Goal: Task Accomplishment & Management: Complete application form

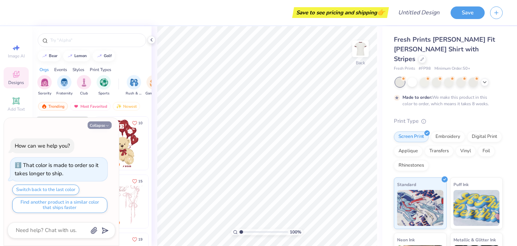
click at [110, 128] on div "Collapse" at bounding box center [62, 125] width 108 height 8
click at [105, 126] on icon "button" at bounding box center [107, 125] width 4 height 4
type textarea "x"
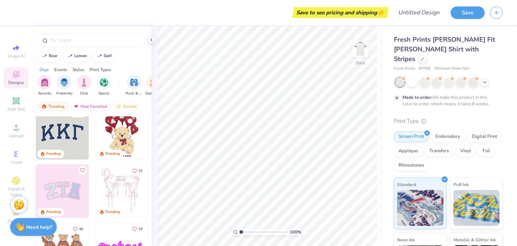
scroll to position [15, 0]
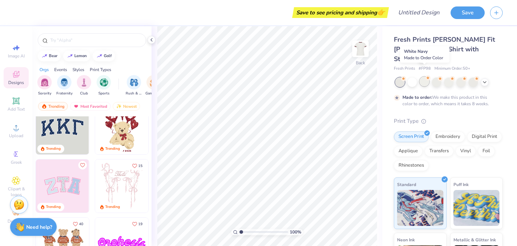
click at [422, 77] on div at bounding box center [424, 81] width 9 height 9
click at [435, 77] on div at bounding box center [436, 81] width 9 height 9
click at [457, 77] on div at bounding box center [460, 81] width 9 height 9
click at [475, 77] on div at bounding box center [472, 81] width 9 height 9
click at [463, 77] on div at bounding box center [460, 81] width 9 height 9
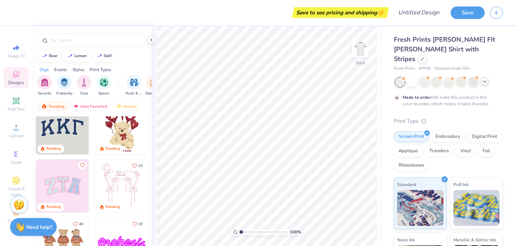
click at [482, 79] on icon at bounding box center [485, 82] width 6 height 6
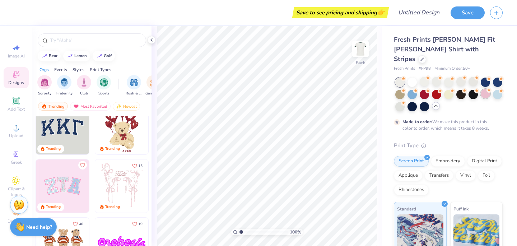
click at [482, 89] on div at bounding box center [485, 93] width 9 height 9
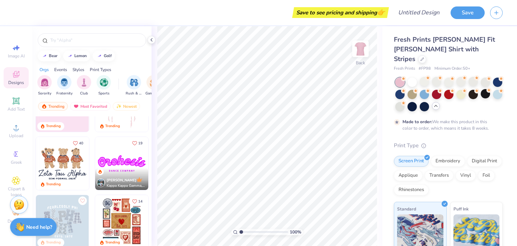
scroll to position [97, 0]
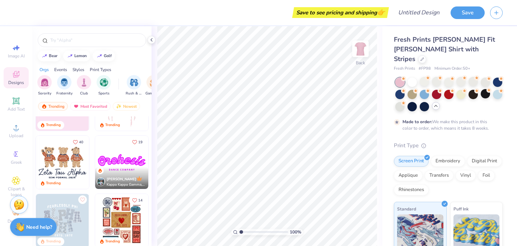
click at [53, 155] on img at bounding box center [62, 162] width 53 height 53
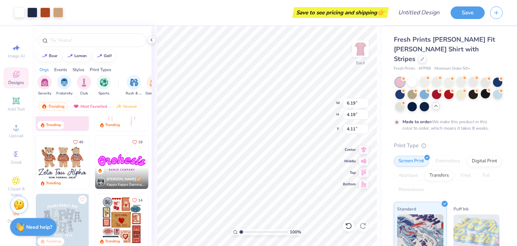
type input "4.11"
type input "4.10"
type input "8.52"
type input "5.76"
type input "2.76"
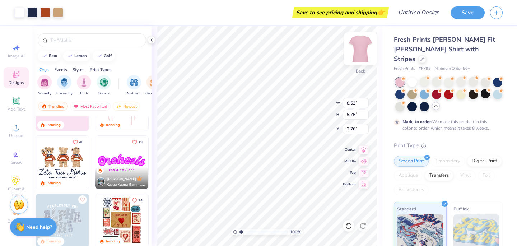
click at [364, 48] on img at bounding box center [360, 48] width 29 height 29
click at [356, 56] on img at bounding box center [360, 48] width 29 height 29
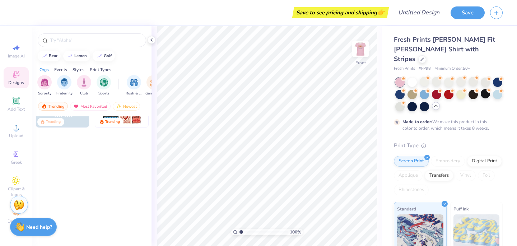
scroll to position [0, 0]
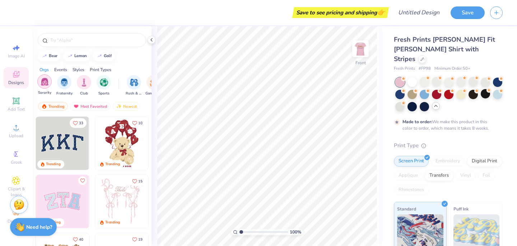
click at [45, 89] on div "Sorority" at bounding box center [44, 84] width 14 height 21
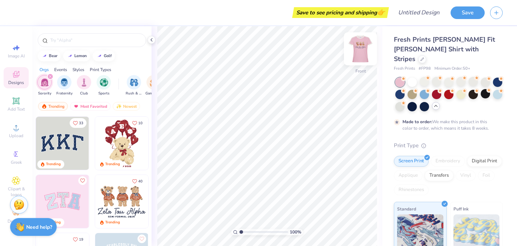
click at [360, 56] on img at bounding box center [360, 48] width 29 height 29
click at [482, 155] on div "Digital Print" at bounding box center [484, 160] width 35 height 11
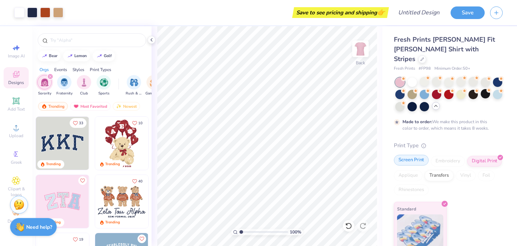
click at [410, 155] on div "Screen Print" at bounding box center [411, 160] width 35 height 11
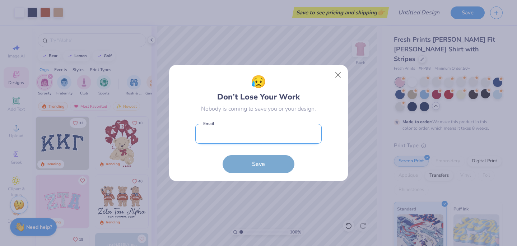
click at [271, 130] on input "email" at bounding box center [258, 134] width 126 height 20
type input "[EMAIL_ADDRESS][DOMAIN_NAME]"
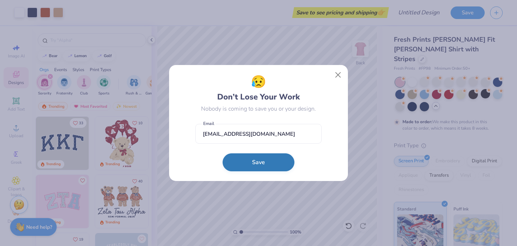
click at [261, 164] on button "Save" at bounding box center [259, 162] width 72 height 18
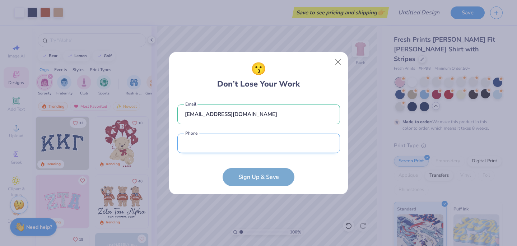
click at [275, 148] on input "tel" at bounding box center [258, 144] width 163 height 20
type input "2"
click at [268, 176] on form "[EMAIL_ADDRESS][DOMAIN_NAME] Email Phone is a required field Phone Sign Up & Sa…" at bounding box center [258, 141] width 163 height 89
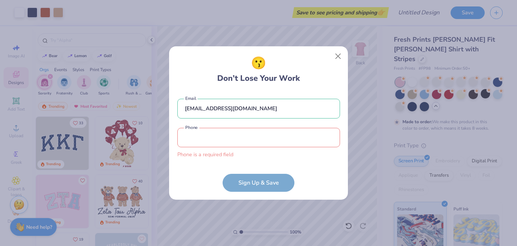
click at [257, 139] on input "tel" at bounding box center [258, 138] width 163 height 20
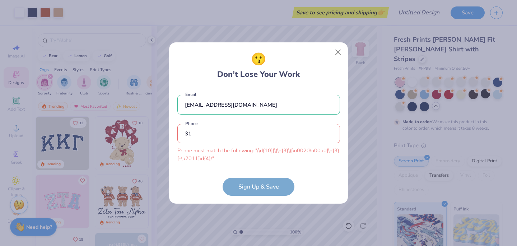
type input "3"
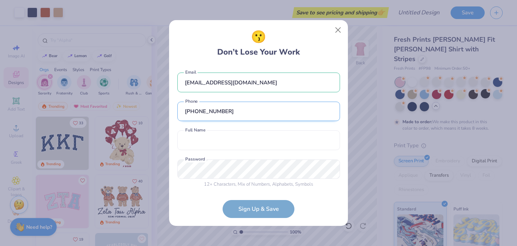
scroll to position [3, 0]
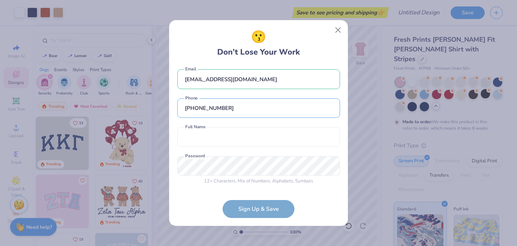
type input "[PHONE_NUMBER]"
click at [222, 126] on div "[EMAIL_ADDRESS][DOMAIN_NAME] Email [PHONE_NUMBER] Phone Full Name is a required…" at bounding box center [258, 126] width 163 height 123
click at [222, 139] on input "text" at bounding box center [258, 137] width 163 height 20
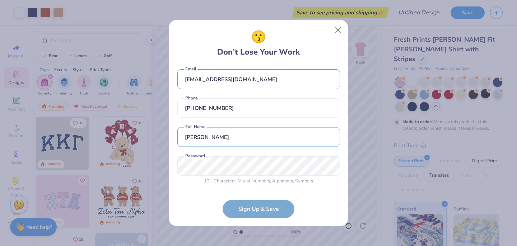
type input "[PERSON_NAME]"
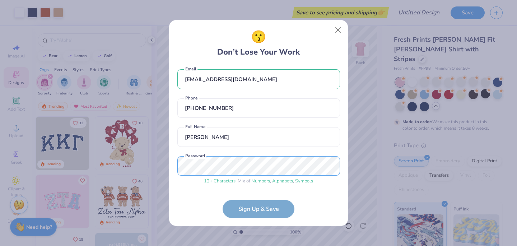
scroll to position [31, 0]
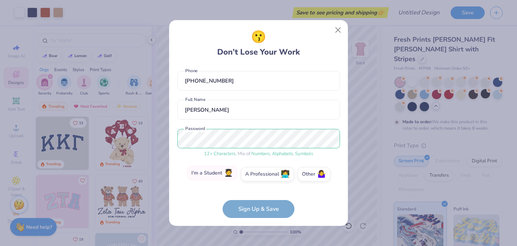
click at [222, 174] on label "I'm a Student 🧑‍🎓" at bounding box center [212, 173] width 50 height 14
click at [256, 204] on input "I'm a Student 🧑‍🎓" at bounding box center [258, 206] width 5 height 5
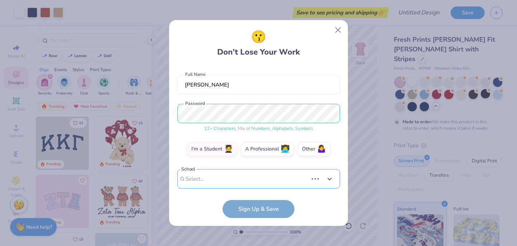
click at [251, 174] on div "Use Up and Down to choose options, press Enter to select the currently focused …" at bounding box center [258, 189] width 163 height 41
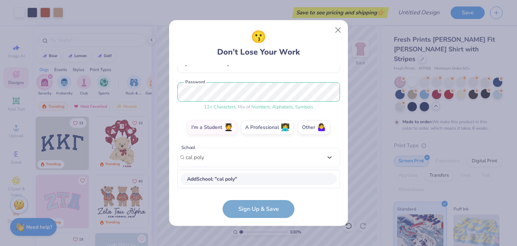
scroll to position [77, 0]
type input "cal poly"
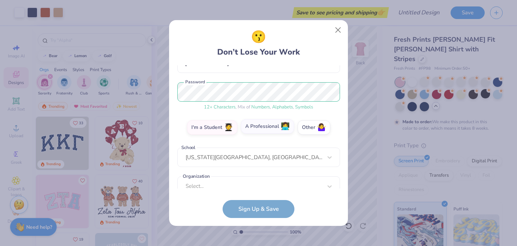
scroll to position [88, 0]
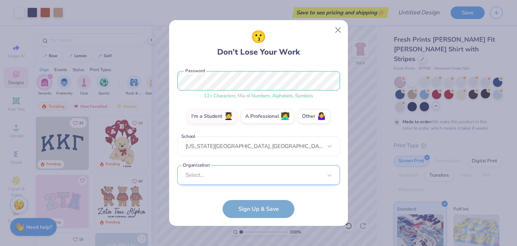
click at [232, 168] on div "Select..." at bounding box center [258, 175] width 163 height 20
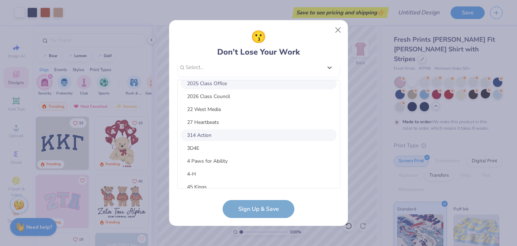
scroll to position [0, 0]
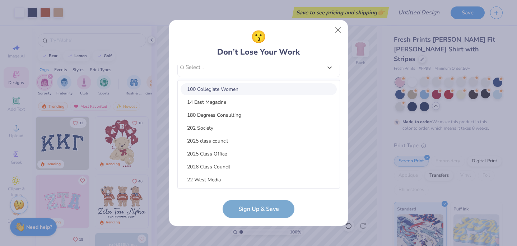
click at [332, 67] on div "[EMAIL_ADDRESS][DOMAIN_NAME] Email [PHONE_NUMBER] Phone [PERSON_NAME] Full Name…" at bounding box center [258, 126] width 163 height 123
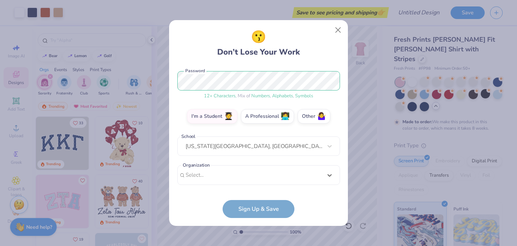
scroll to position [88, 0]
click at [266, 209] on form "[EMAIL_ADDRESS][DOMAIN_NAME] Email [PHONE_NUMBER] Phone [PERSON_NAME] Full Name…" at bounding box center [258, 141] width 163 height 153
click at [255, 210] on form "[EMAIL_ADDRESS][DOMAIN_NAME] Email [PHONE_NUMBER] Phone [PERSON_NAME] Full Name…" at bounding box center [258, 141] width 163 height 153
click at [275, 200] on form "[EMAIL_ADDRESS][DOMAIN_NAME] Email [PHONE_NUMBER] Phone [PERSON_NAME] Full Name…" at bounding box center [258, 141] width 163 height 153
click at [275, 211] on form "[EMAIL_ADDRESS][DOMAIN_NAME] Email [PHONE_NUMBER] Phone [PERSON_NAME] Full Name…" at bounding box center [258, 141] width 163 height 153
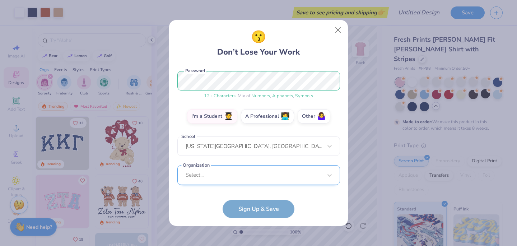
click at [275, 177] on div "Select..." at bounding box center [258, 175] width 163 height 20
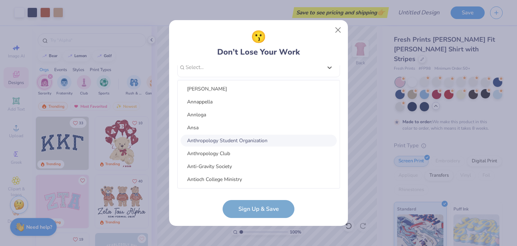
scroll to position [6302, 0]
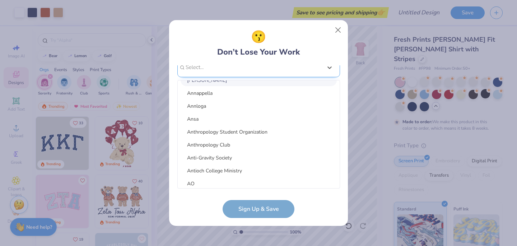
click at [265, 67] on div "[EMAIL_ADDRESS][DOMAIN_NAME] Email [PHONE_NUMBER] Phone [PERSON_NAME] Full Name…" at bounding box center [258, 126] width 163 height 123
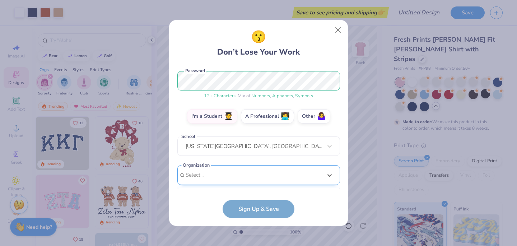
click at [233, 173] on div "option focused, 8 of 510. 510 results available. Use Up and Down to choose opti…" at bounding box center [258, 230] width 163 height 131
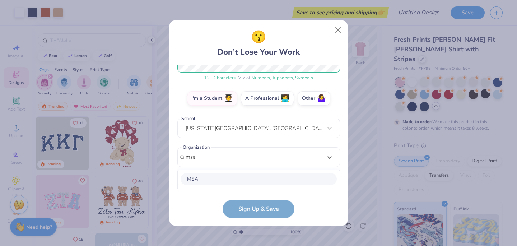
scroll to position [196, 0]
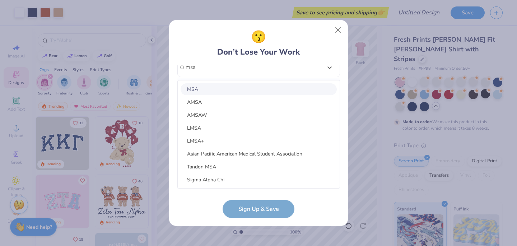
click at [247, 89] on div "MSA" at bounding box center [259, 89] width 156 height 12
type input "msa"
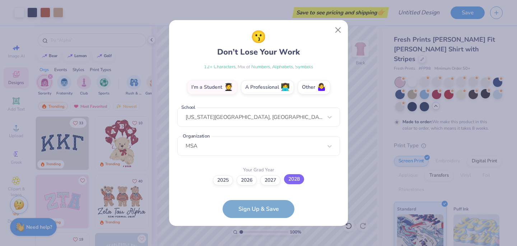
click at [294, 181] on label "2028" at bounding box center [294, 179] width 20 height 10
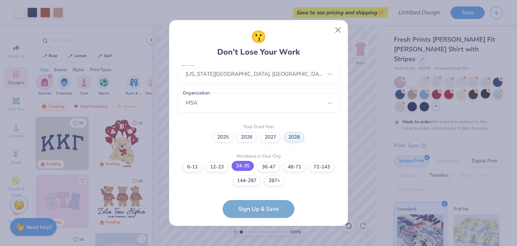
click at [244, 166] on label "24-35" at bounding box center [243, 166] width 22 height 10
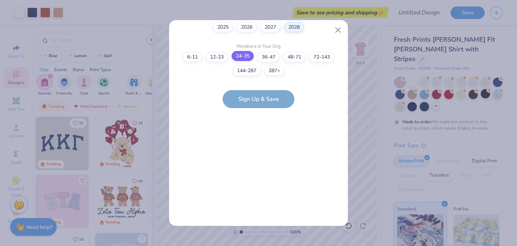
scroll to position [0, 0]
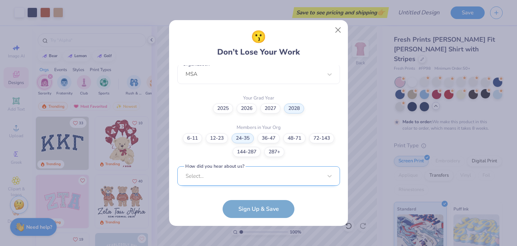
click at [239, 175] on div "Select..." at bounding box center [258, 176] width 163 height 20
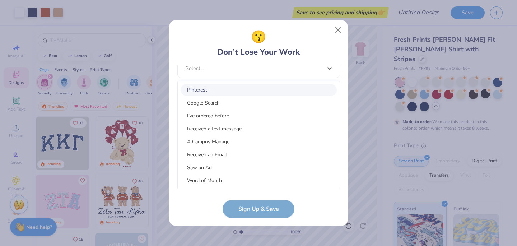
click at [234, 66] on div "[EMAIL_ADDRESS][DOMAIN_NAME] Email [PHONE_NUMBER] Phone [PERSON_NAME] Full Name…" at bounding box center [258, 126] width 163 height 123
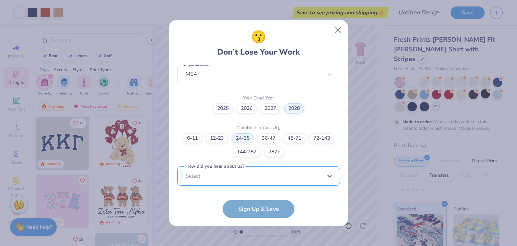
click at [204, 176] on div "Select is focused ,type to refine list, press Down to open the menu, Select..." at bounding box center [258, 176] width 163 height 20
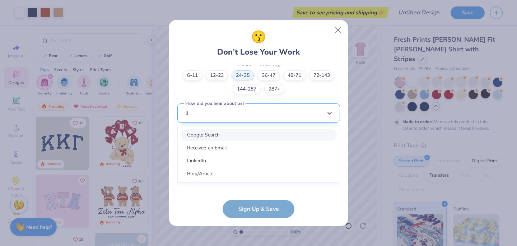
scroll to position [213, 0]
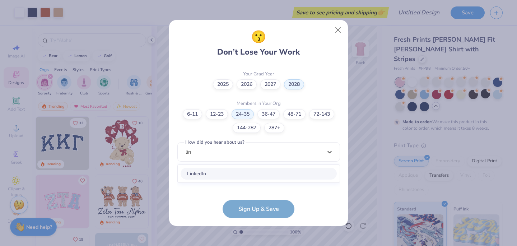
click at [243, 170] on div "LinkedIn" at bounding box center [259, 174] width 156 height 12
type input "lin"
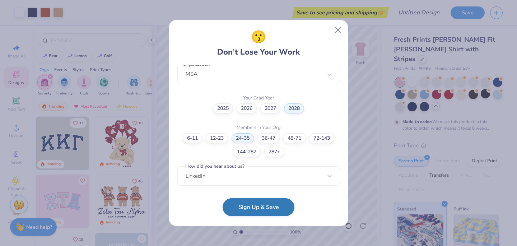
click at [263, 207] on button "Sign Up & Save" at bounding box center [259, 207] width 72 height 18
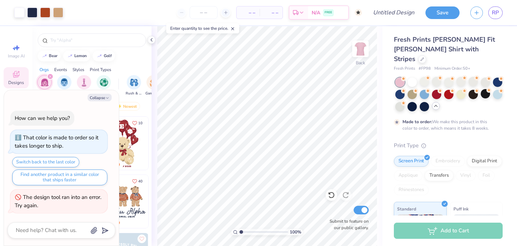
type textarea "x"
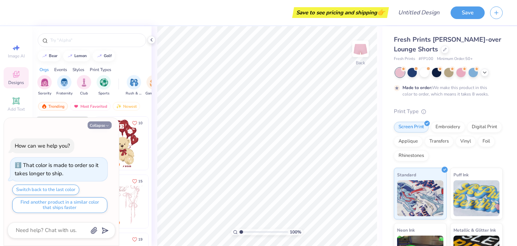
click at [103, 124] on button "Collapse" at bounding box center [100, 125] width 24 height 8
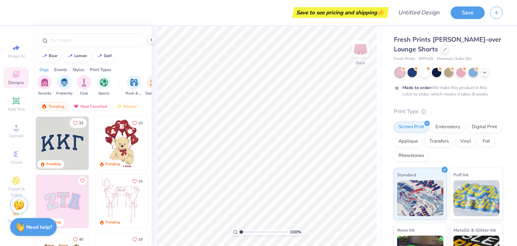
click at [428, 81] on div "Made to order: We make this product in this color to order, which means it take…" at bounding box center [448, 82] width 109 height 29
click at [425, 71] on div at bounding box center [424, 71] width 9 height 9
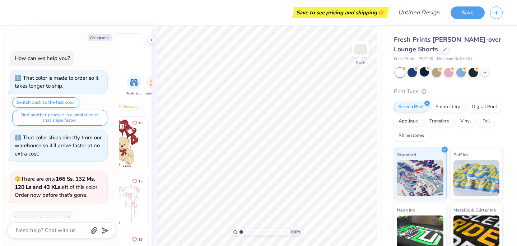
scroll to position [135, 0]
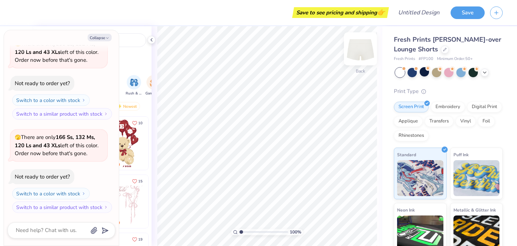
click at [356, 45] on img at bounding box center [360, 48] width 29 height 29
click at [362, 54] on img at bounding box center [360, 48] width 29 height 29
click at [109, 40] on button "Collapse" at bounding box center [100, 38] width 24 height 8
type textarea "x"
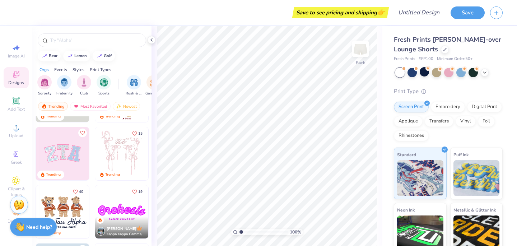
scroll to position [17, 0]
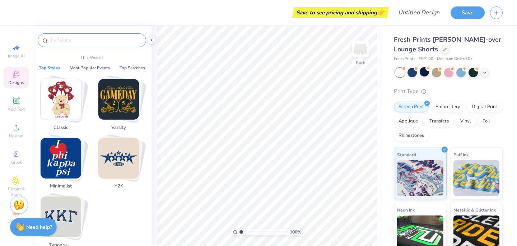
click at [80, 41] on input "text" at bounding box center [96, 40] width 92 height 7
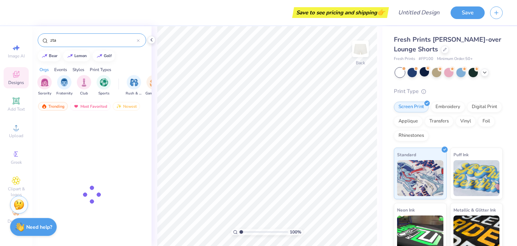
type input "zta"
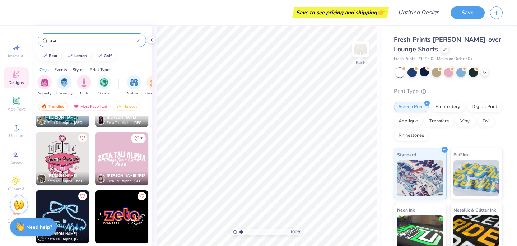
scroll to position [220, 0]
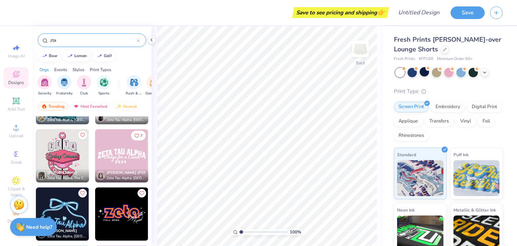
click at [112, 158] on img at bounding box center [121, 155] width 53 height 53
type input "4.62"
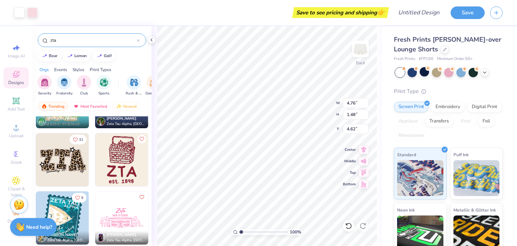
scroll to position [103, 0]
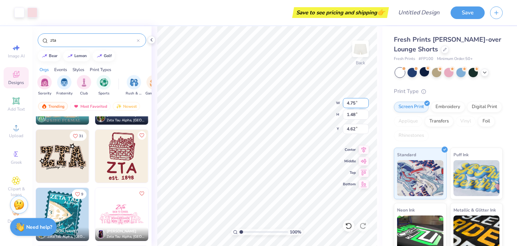
click at [365, 104] on input "4.75" at bounding box center [356, 103] width 26 height 10
click at [365, 104] on input "4.74" at bounding box center [356, 103] width 26 height 10
click at [365, 104] on input "4.73" at bounding box center [356, 103] width 26 height 10
click at [365, 104] on input "4.72" at bounding box center [356, 103] width 26 height 10
click at [365, 104] on input "4.71" at bounding box center [356, 103] width 26 height 10
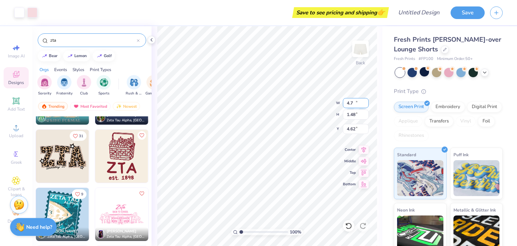
click at [365, 104] on input "4.7" at bounding box center [356, 103] width 26 height 10
click at [365, 104] on input "4.69" at bounding box center [356, 103] width 26 height 10
click at [365, 104] on input "4.68" at bounding box center [356, 103] width 26 height 10
click at [365, 104] on input "4.67" at bounding box center [356, 103] width 26 height 10
click at [365, 104] on input "4.66" at bounding box center [356, 103] width 26 height 10
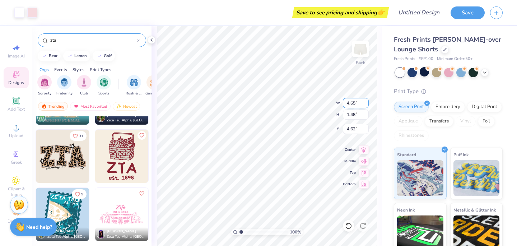
click at [365, 104] on input "4.65" at bounding box center [356, 103] width 26 height 10
click at [365, 104] on input "4.64" at bounding box center [356, 103] width 26 height 10
click at [365, 104] on input "4.63" at bounding box center [356, 103] width 26 height 10
click at [365, 104] on input "4.62" at bounding box center [356, 103] width 26 height 10
click at [365, 104] on input "4.61" at bounding box center [356, 103] width 26 height 10
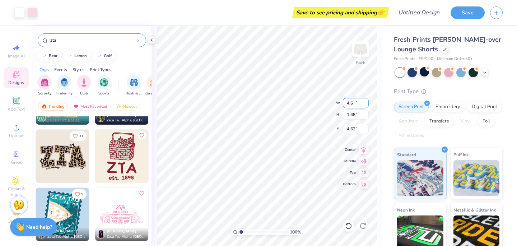
type input "4.6"
click at [365, 104] on input "4.6" at bounding box center [356, 103] width 26 height 10
type input "1.47"
click at [365, 116] on input "1.47" at bounding box center [356, 114] width 26 height 10
type input "4.60"
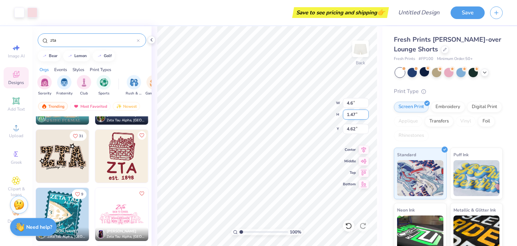
type input "4.64"
click at [365, 112] on input "1.48" at bounding box center [356, 114] width 26 height 10
click at [366, 117] on input "1.47" at bounding box center [356, 114] width 26 height 10
click at [366, 117] on input "1.46" at bounding box center [356, 114] width 26 height 10
click at [366, 117] on input "1.45" at bounding box center [356, 114] width 26 height 10
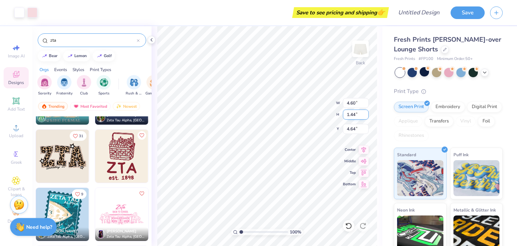
click at [366, 117] on input "1.44" at bounding box center [356, 114] width 26 height 10
click at [366, 117] on input "1.43" at bounding box center [356, 114] width 26 height 10
click at [366, 117] on input "1.42" at bounding box center [356, 114] width 26 height 10
click at [366, 117] on input "1.41" at bounding box center [356, 114] width 26 height 10
type input "1.4"
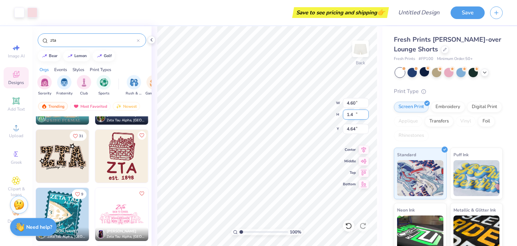
click at [366, 117] on input "1.4" at bounding box center [356, 114] width 26 height 10
type input "4.65"
click at [366, 128] on input "4.65" at bounding box center [356, 129] width 26 height 10
type input "4.51"
type input "1.40"
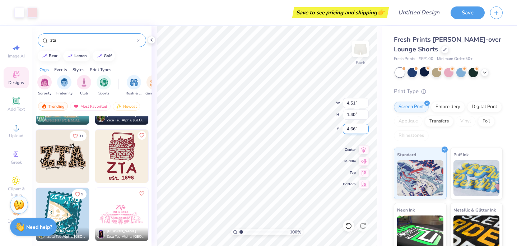
click at [366, 128] on input "4.66" at bounding box center [356, 129] width 26 height 10
click at [366, 128] on input "4.67" at bounding box center [356, 129] width 26 height 10
click at [366, 128] on input "4.68" at bounding box center [356, 129] width 26 height 10
click at [366, 128] on input "4.69" at bounding box center [356, 129] width 26 height 10
type input "4.7"
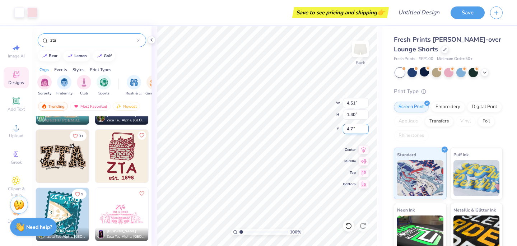
click at [366, 127] on input "4.7" at bounding box center [356, 129] width 26 height 10
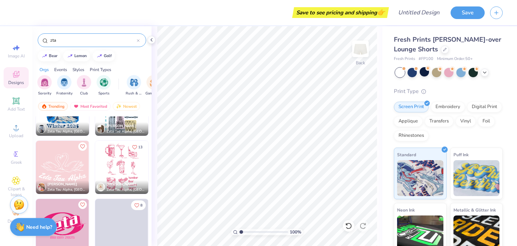
scroll to position [674, 0]
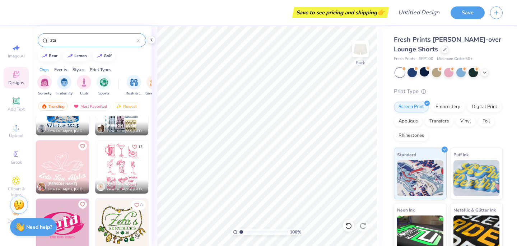
click at [67, 164] on img at bounding box center [62, 166] width 53 height 53
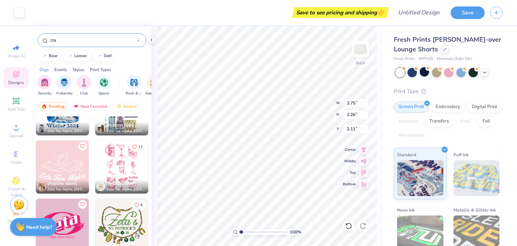
type input "3.75"
type input "2.26"
type input "4.30"
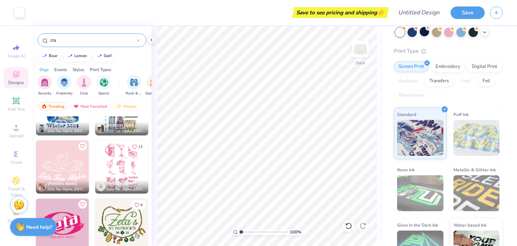
click at [475, 140] on img at bounding box center [476, 138] width 46 height 36
click at [470, 115] on div "Puff Ink" at bounding box center [476, 133] width 53 height 52
click at [445, 109] on icon at bounding box center [444, 108] width 3 height 3
click at [479, 135] on img at bounding box center [476, 138] width 46 height 36
click at [437, 194] on img at bounding box center [420, 193] width 46 height 36
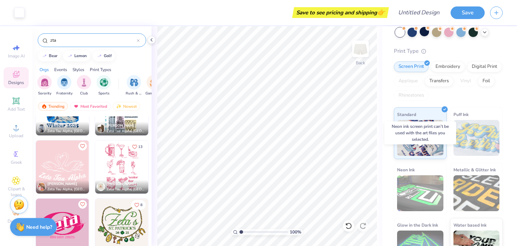
scroll to position [64, 0]
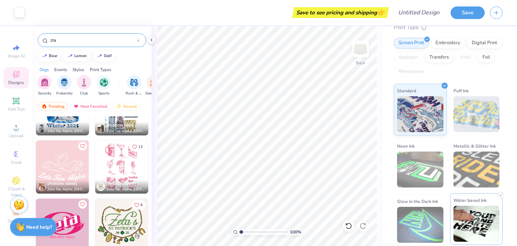
click at [486, 223] on img at bounding box center [476, 224] width 46 height 36
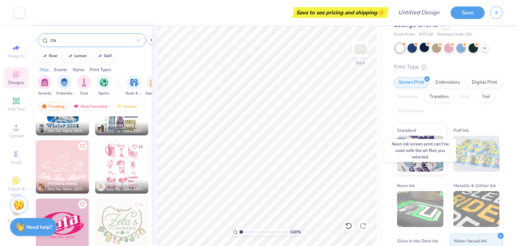
scroll to position [12, 0]
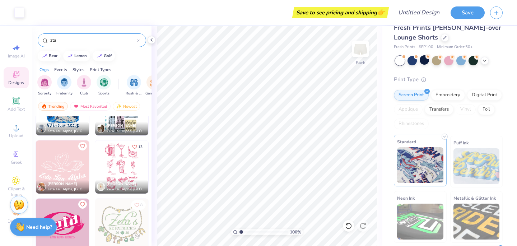
click at [441, 170] on img at bounding box center [420, 165] width 46 height 36
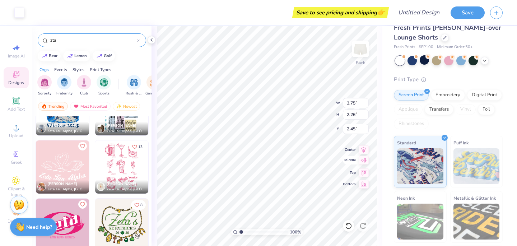
click at [364, 162] on icon at bounding box center [364, 160] width 6 height 5
click at [366, 172] on icon at bounding box center [364, 171] width 10 height 9
click at [366, 184] on icon at bounding box center [364, 183] width 10 height 9
click at [360, 158] on icon at bounding box center [364, 160] width 10 height 9
click at [366, 175] on icon at bounding box center [364, 171] width 10 height 9
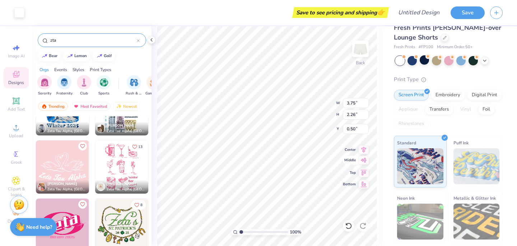
click at [365, 163] on icon at bounding box center [364, 160] width 10 height 9
click at [361, 148] on icon at bounding box center [364, 148] width 10 height 9
click at [363, 159] on icon at bounding box center [364, 160] width 6 height 5
click at [366, 128] on input "2.63" at bounding box center [356, 129] width 26 height 10
click at [366, 128] on input "2.64" at bounding box center [356, 129] width 26 height 10
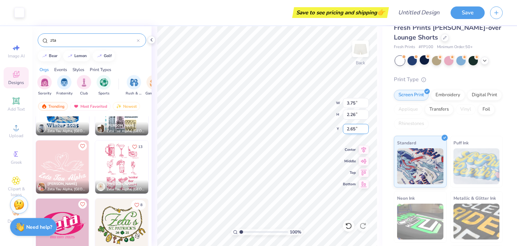
click at [366, 128] on input "2.65" at bounding box center [356, 129] width 26 height 10
click at [366, 128] on input "2.66" at bounding box center [356, 129] width 26 height 10
click at [366, 128] on input "2.67" at bounding box center [356, 129] width 26 height 10
click at [366, 128] on input "2.68" at bounding box center [356, 129] width 26 height 10
type input "2"
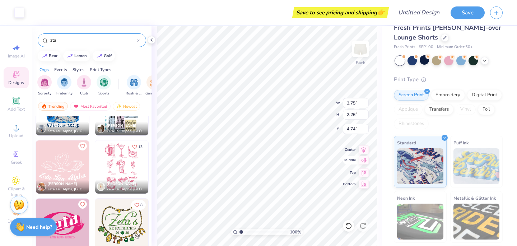
click at [364, 159] on icon at bounding box center [364, 160] width 6 height 5
click at [351, 229] on icon at bounding box center [348, 225] width 7 height 7
click at [364, 226] on icon at bounding box center [362, 225] width 7 height 7
type input "2.62"
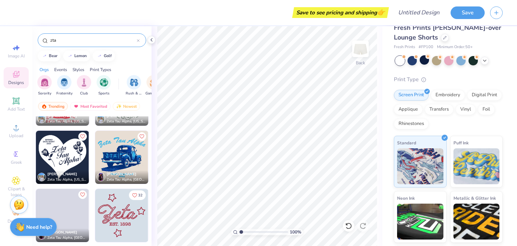
scroll to position [1422, 0]
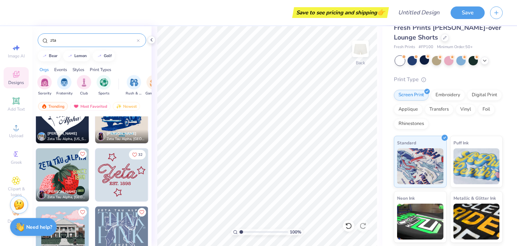
click at [127, 191] on img at bounding box center [121, 174] width 53 height 53
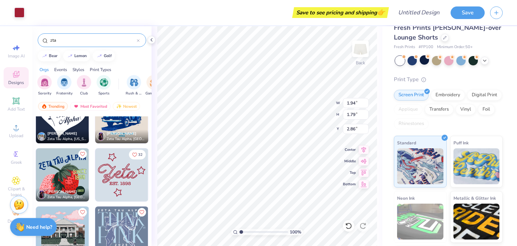
type input "3.64"
type input "3.35"
type input "2.26"
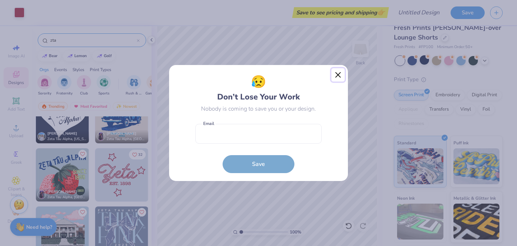
click at [339, 73] on button "Close" at bounding box center [338, 75] width 14 height 14
